Goal: Navigation & Orientation: Find specific page/section

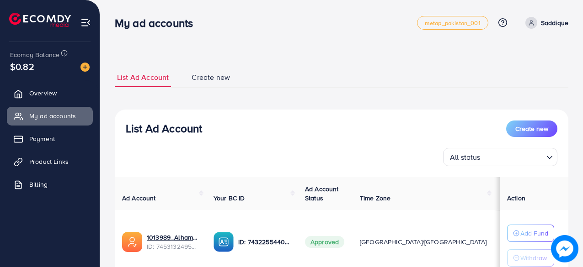
scroll to position [136, 0]
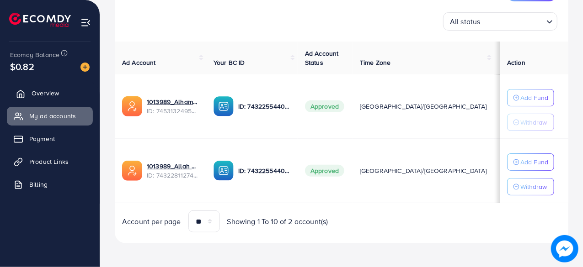
click at [43, 86] on link "Overview" at bounding box center [50, 93] width 86 height 18
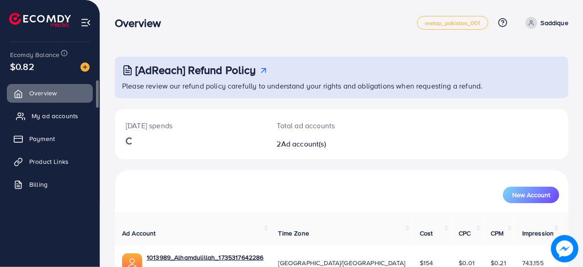
click at [59, 115] on span "My ad accounts" at bounding box center [55, 116] width 47 height 9
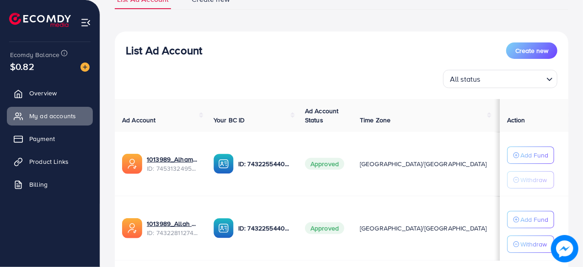
scroll to position [79, 0]
